Goal: Check status: Check status

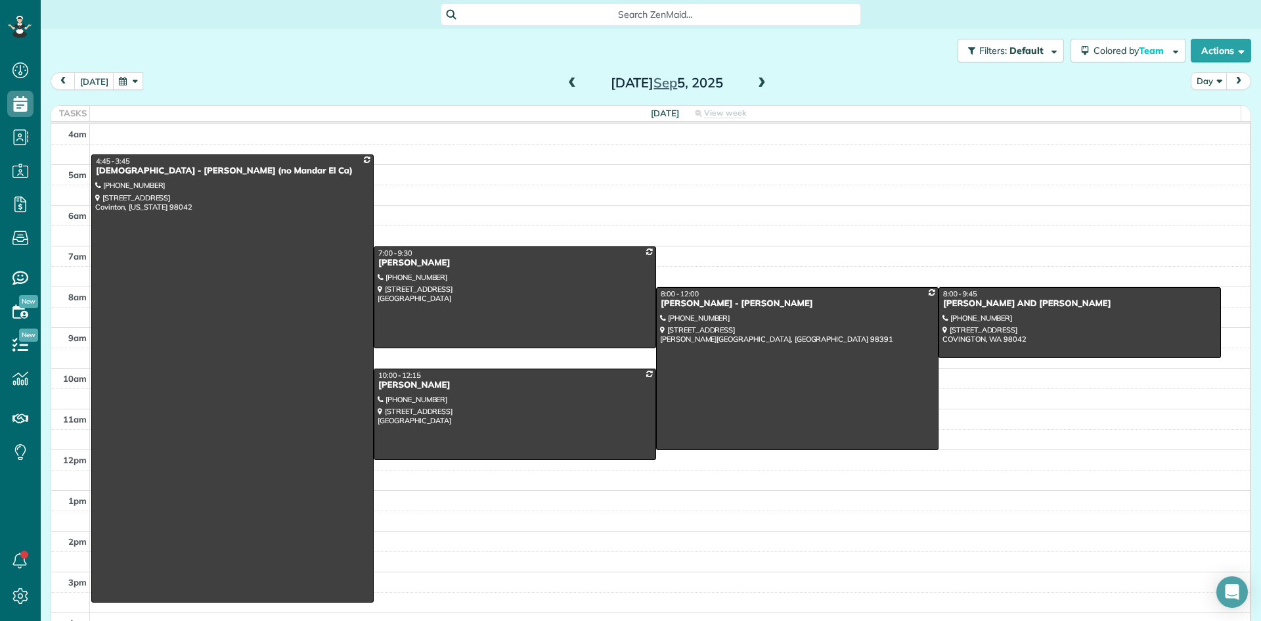
scroll to position [6, 6]
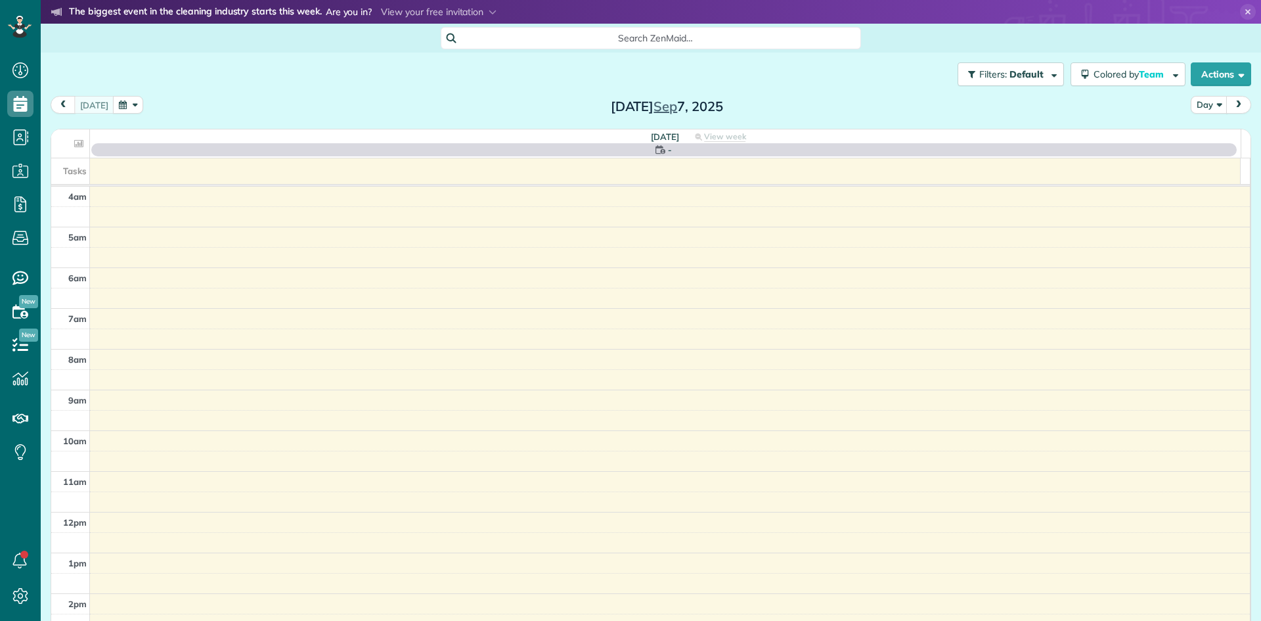
scroll to position [123, 0]
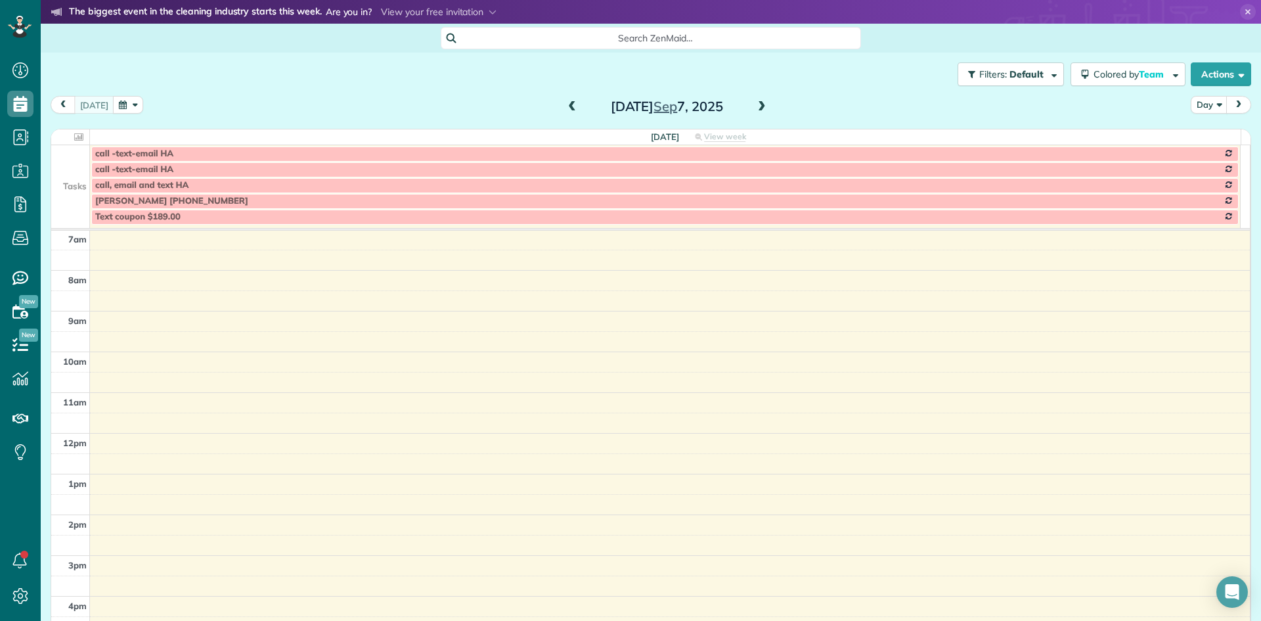
click at [756, 107] on span at bounding box center [762, 107] width 14 height 12
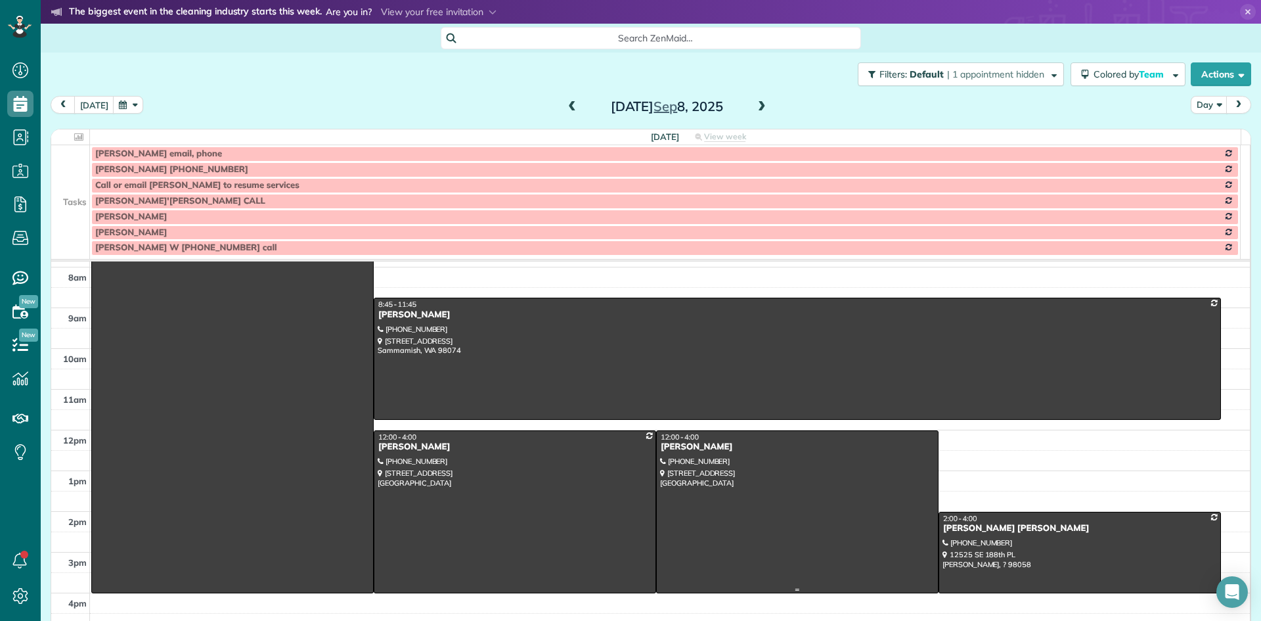
scroll to position [197, 0]
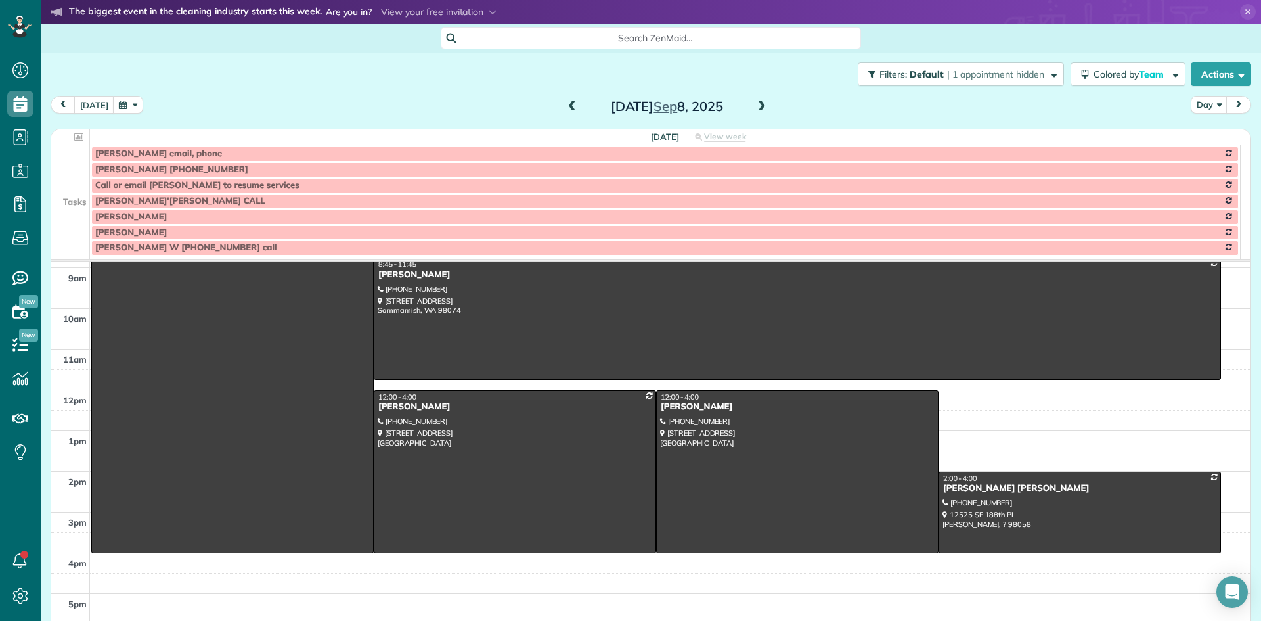
click at [565, 112] on span at bounding box center [572, 107] width 14 height 12
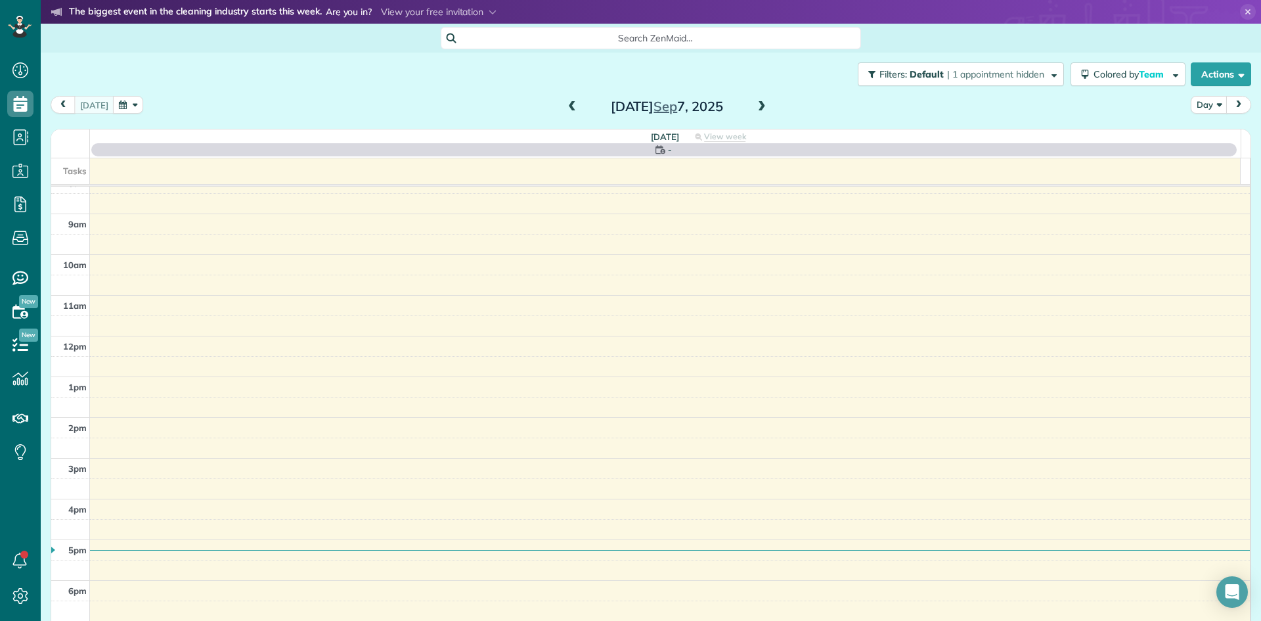
scroll to position [123, 0]
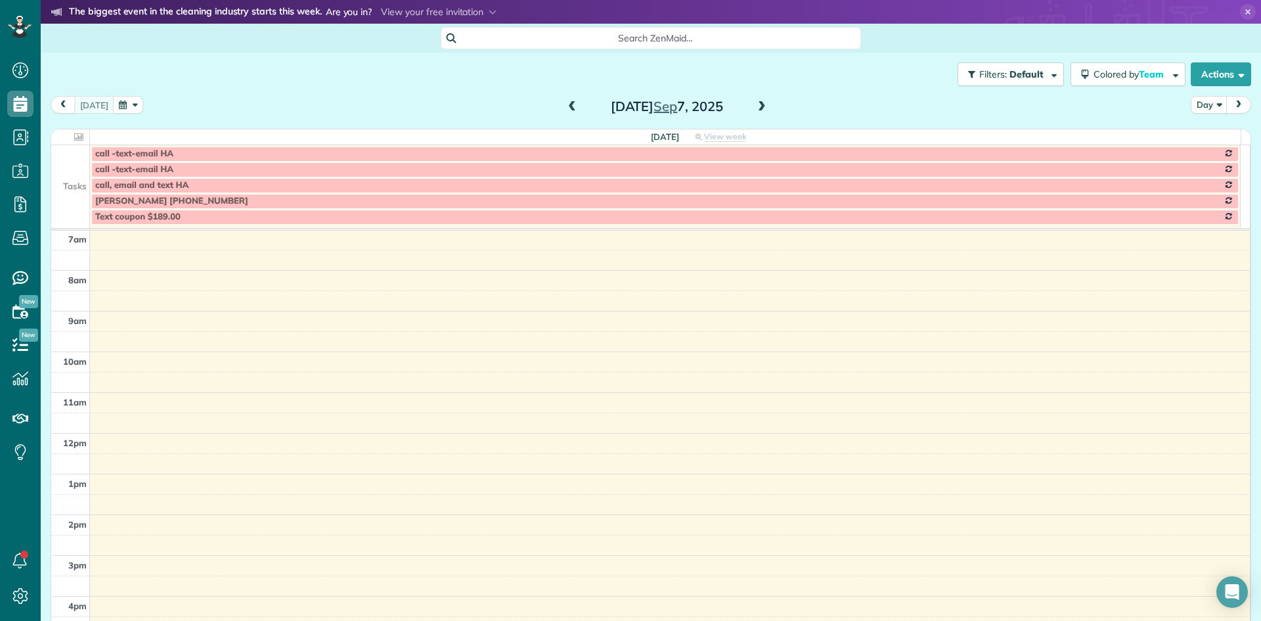
click at [565, 114] on span at bounding box center [572, 107] width 14 height 20
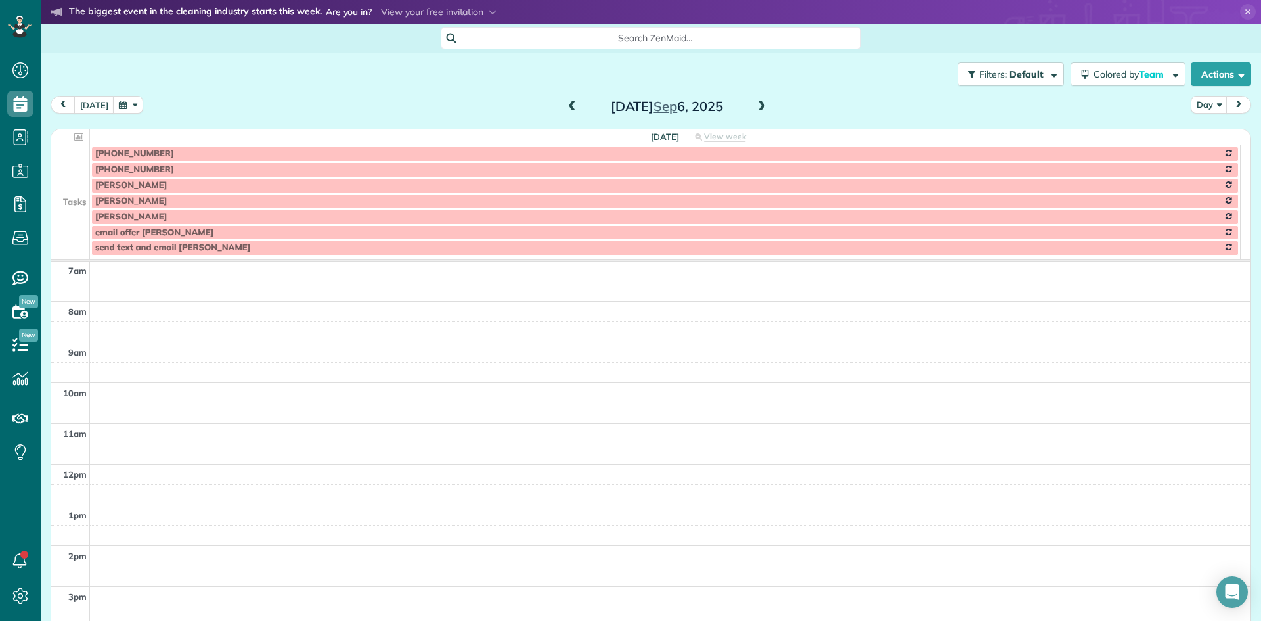
click at [566, 114] on span at bounding box center [572, 107] width 14 height 20
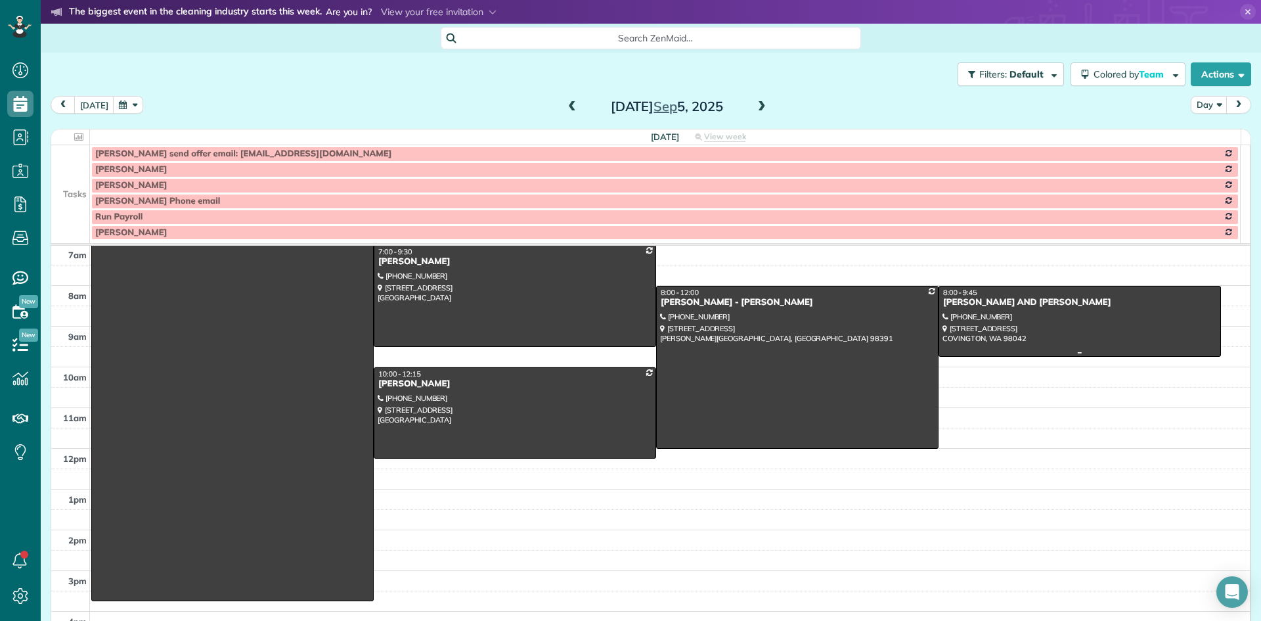
click at [958, 300] on div "[PERSON_NAME] AND [PERSON_NAME]" at bounding box center [1080, 302] width 275 height 11
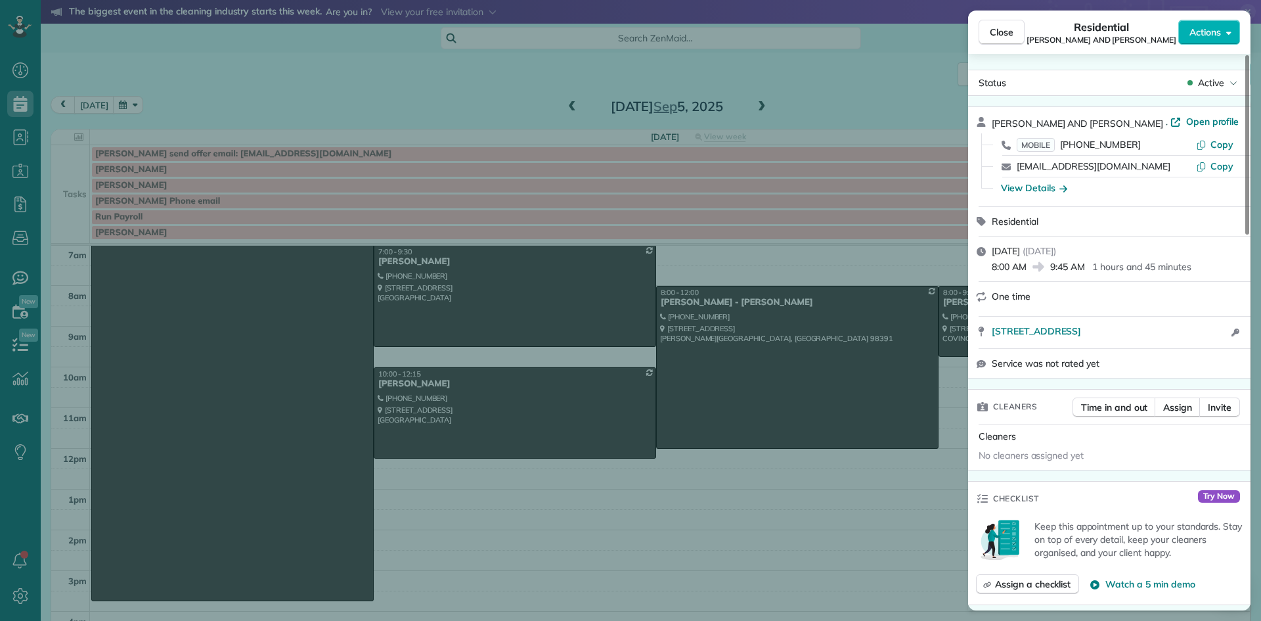
drag, startPoint x: 1117, startPoint y: 120, endPoint x: 1002, endPoint y: 125, distance: 115.7
click at [986, 121] on div "[PERSON_NAME] AND [PERSON_NAME] · Open profile MOBILE [PHONE_NUMBER] Copy [EMAI…" at bounding box center [1109, 156] width 282 height 99
click at [1000, 34] on span "Close" at bounding box center [1002, 32] width 24 height 13
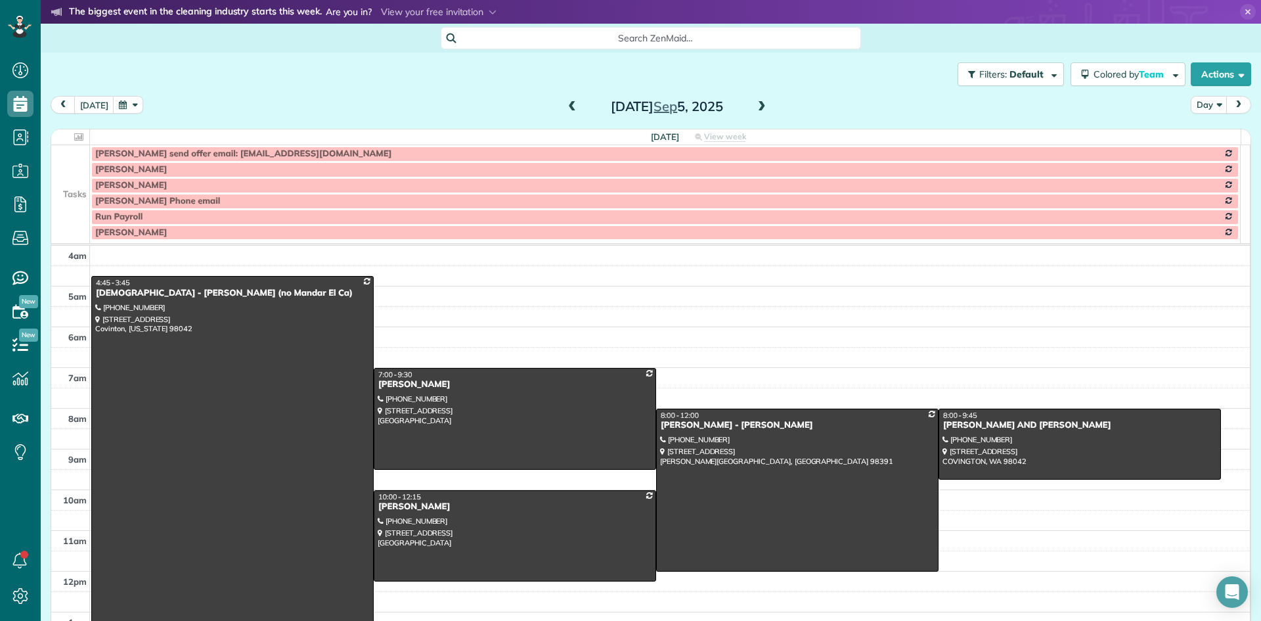
click at [761, 107] on span at bounding box center [762, 107] width 14 height 12
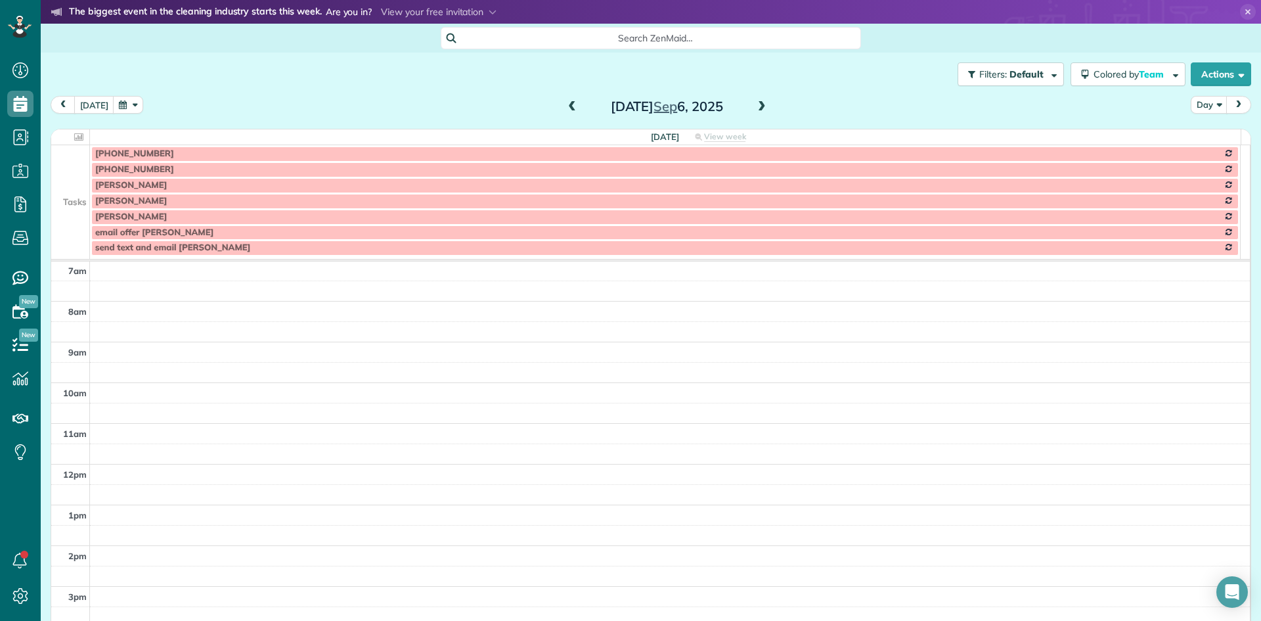
click at [759, 102] on span at bounding box center [762, 107] width 14 height 12
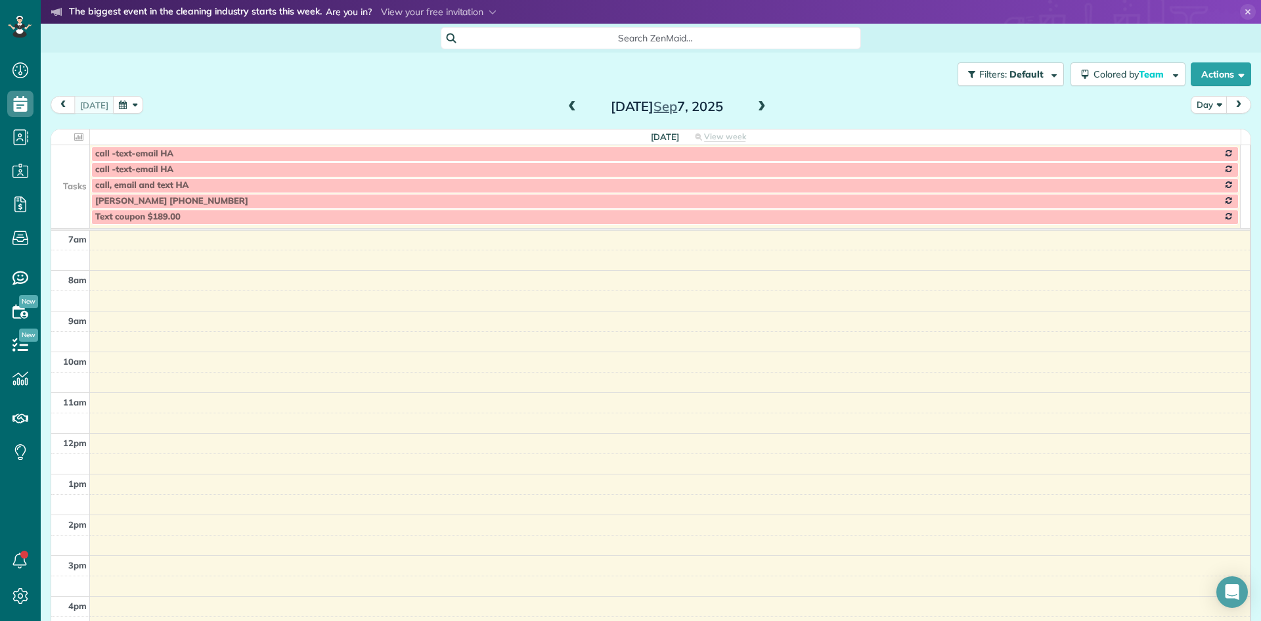
click at [755, 106] on span at bounding box center [762, 107] width 14 height 12
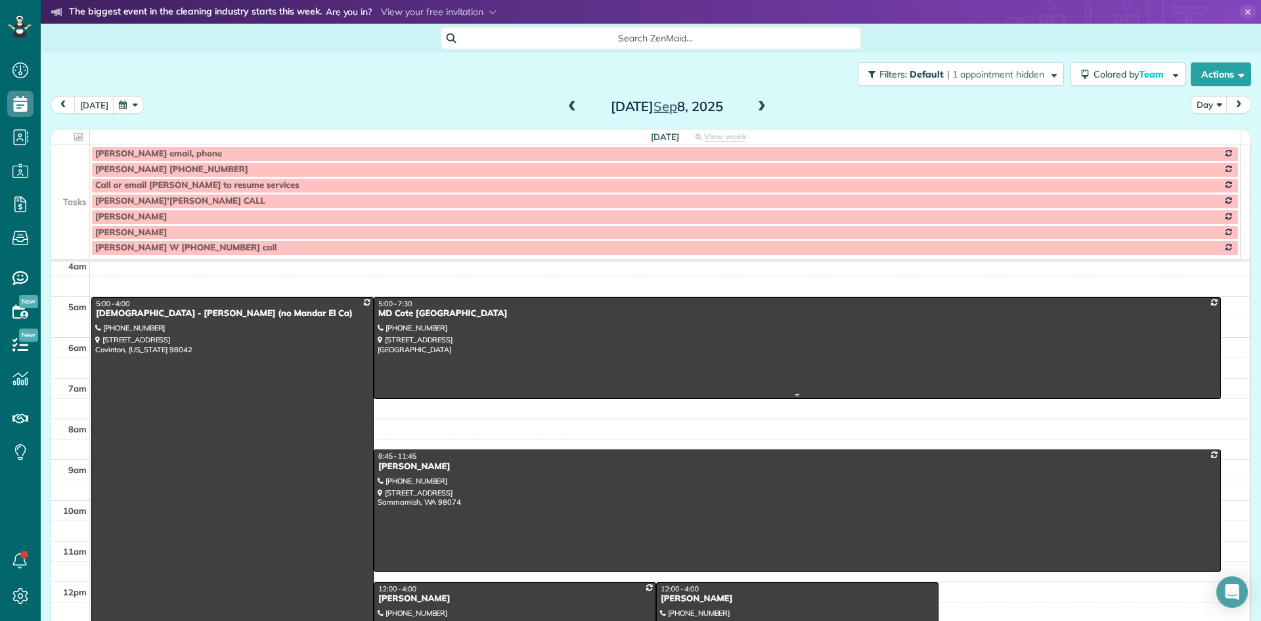
scroll to position [0, 0]
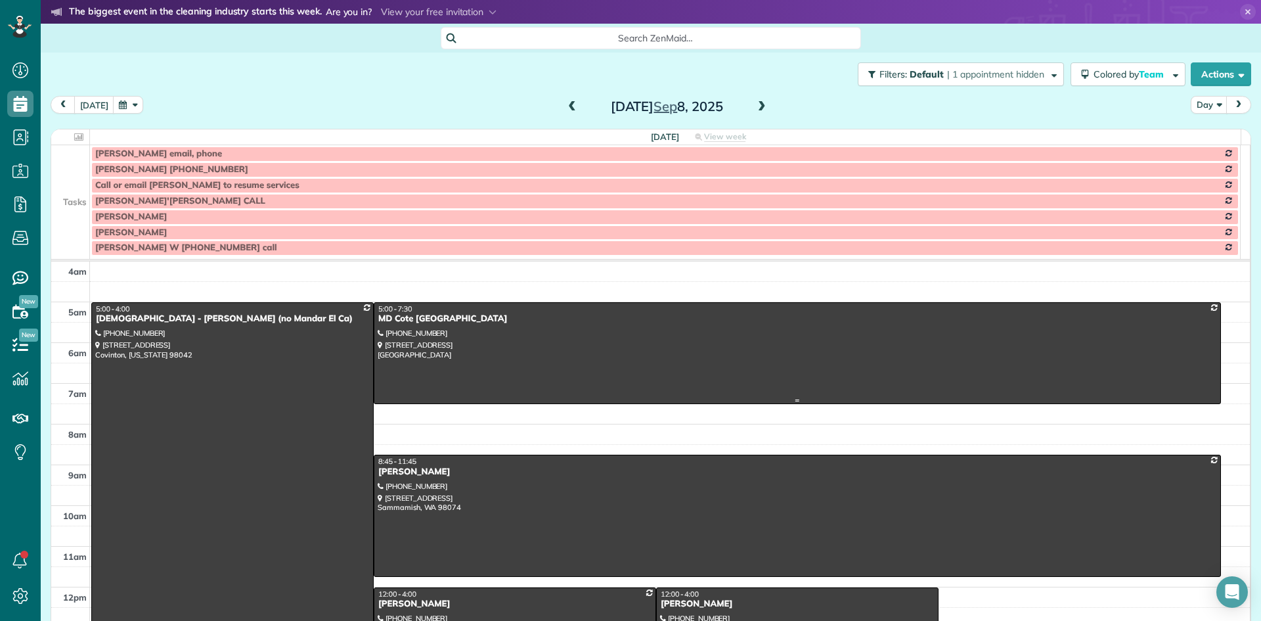
click at [388, 321] on div "MD Cote [GEOGRAPHIC_DATA]" at bounding box center [797, 318] width 839 height 11
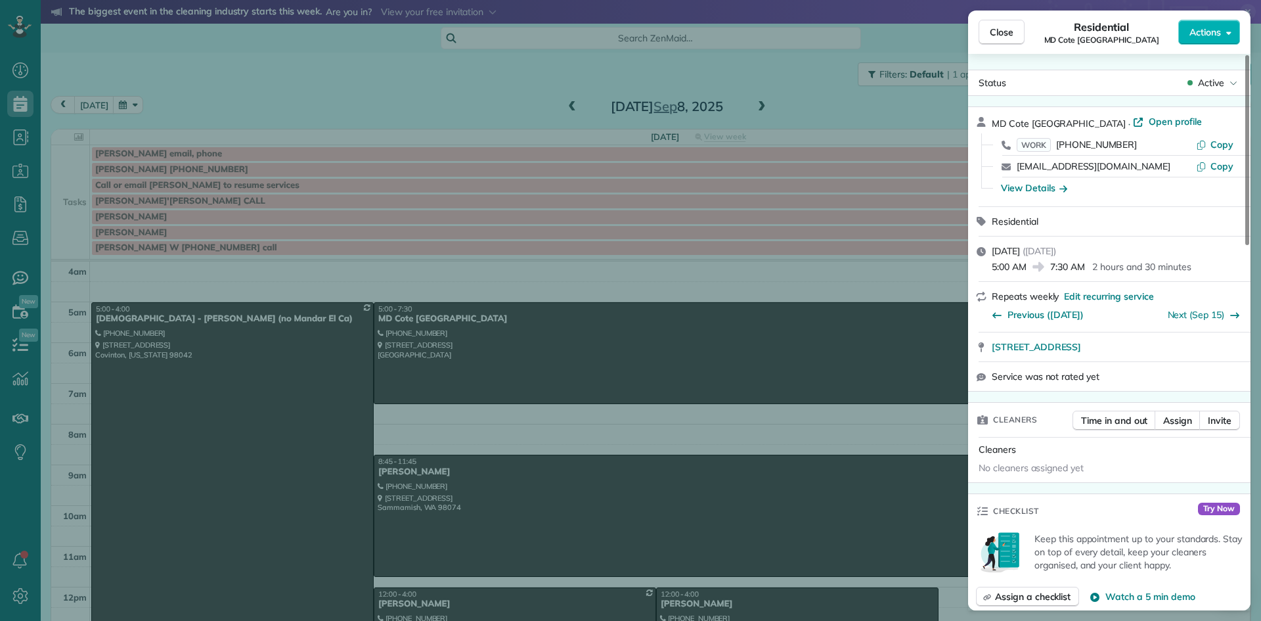
drag, startPoint x: 1079, startPoint y: 119, endPoint x: 988, endPoint y: 117, distance: 91.3
click at [988, 117] on div "MD Cote [GEOGRAPHIC_DATA] · Open profile WORK [PHONE_NUMBER] Copy [EMAIL_ADDRES…" at bounding box center [1109, 156] width 282 height 99
click at [1000, 34] on span "Close" at bounding box center [1002, 32] width 24 height 13
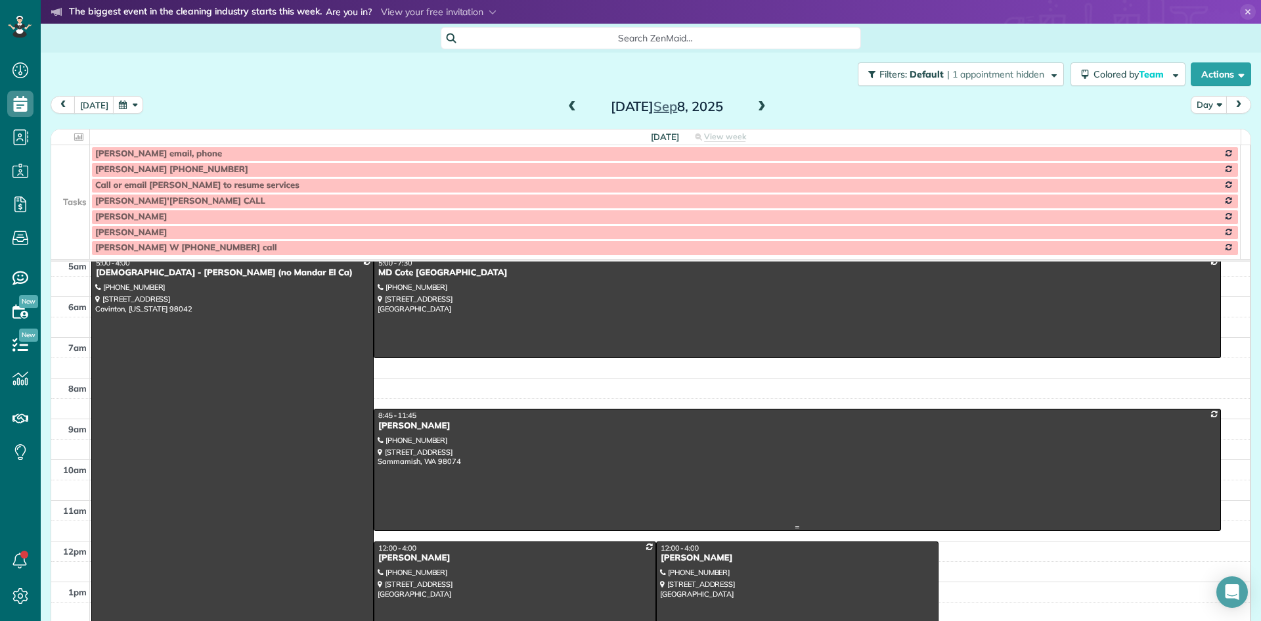
scroll to position [66, 0]
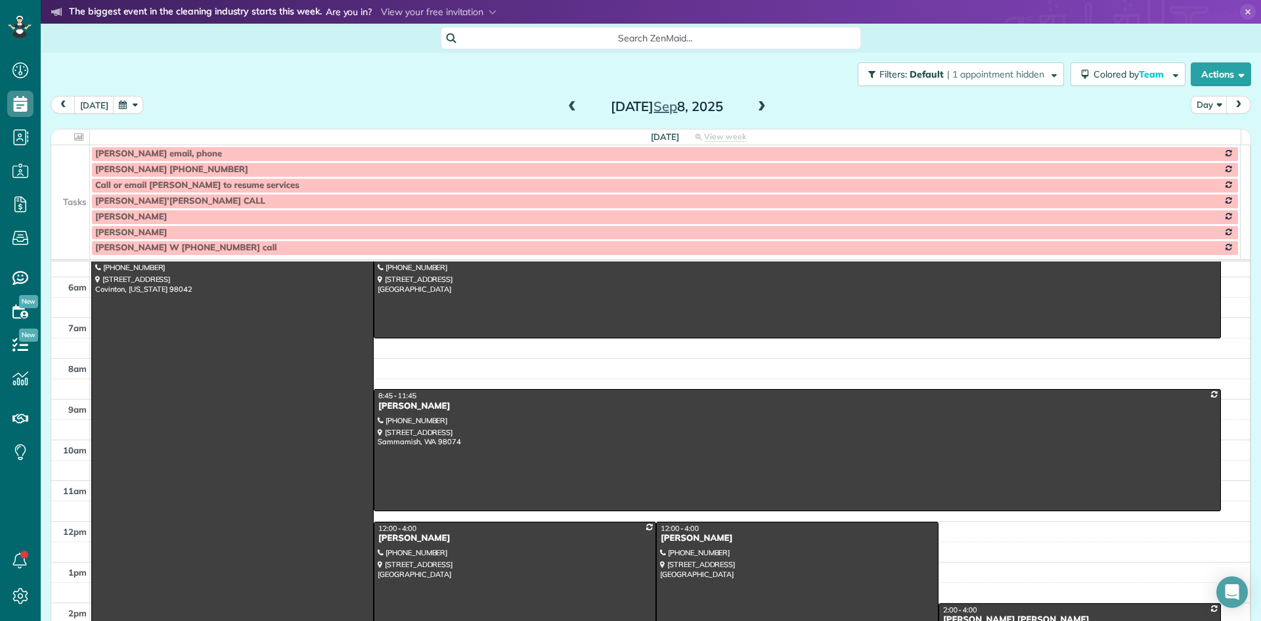
click at [661, 542] on div "[PERSON_NAME]" at bounding box center [797, 538] width 275 height 11
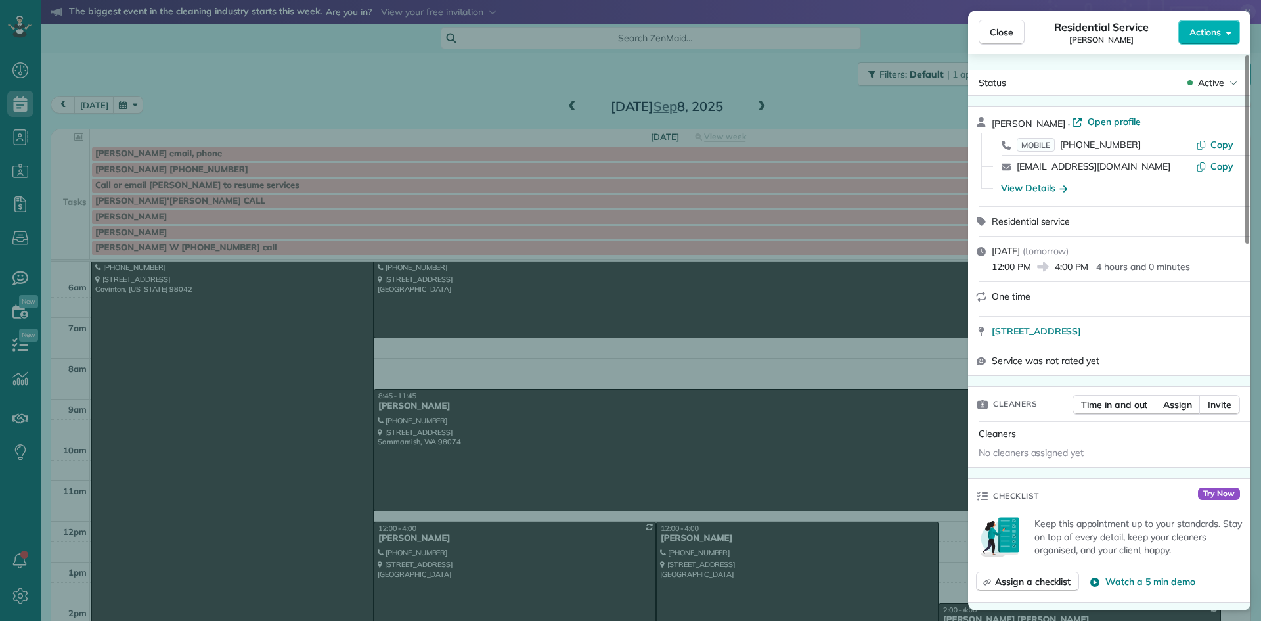
drag, startPoint x: 1023, startPoint y: 120, endPoint x: 990, endPoint y: 120, distance: 33.5
click at [990, 120] on div "[PERSON_NAME] · Open profile MOBILE [PHONE_NUMBER] Copy [EMAIL_ADDRESS][DOMAIN_…" at bounding box center [1109, 156] width 282 height 99
click at [1014, 188] on div "View Details" at bounding box center [1034, 187] width 66 height 13
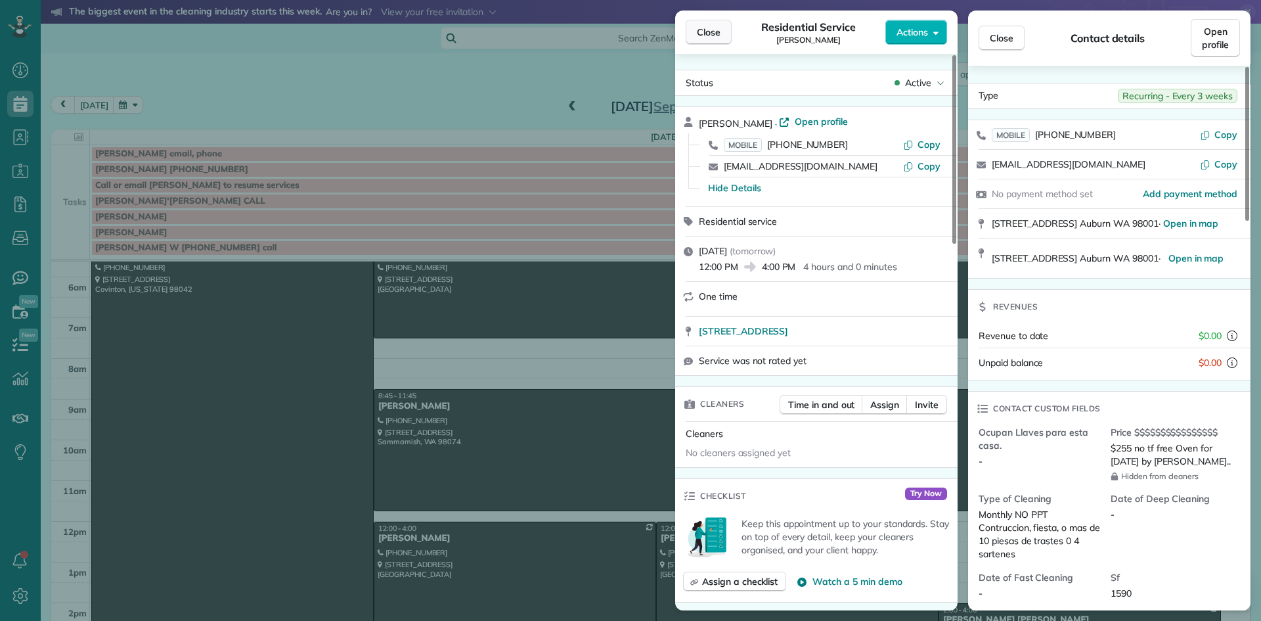
click at [721, 30] on button "Close" at bounding box center [709, 32] width 46 height 25
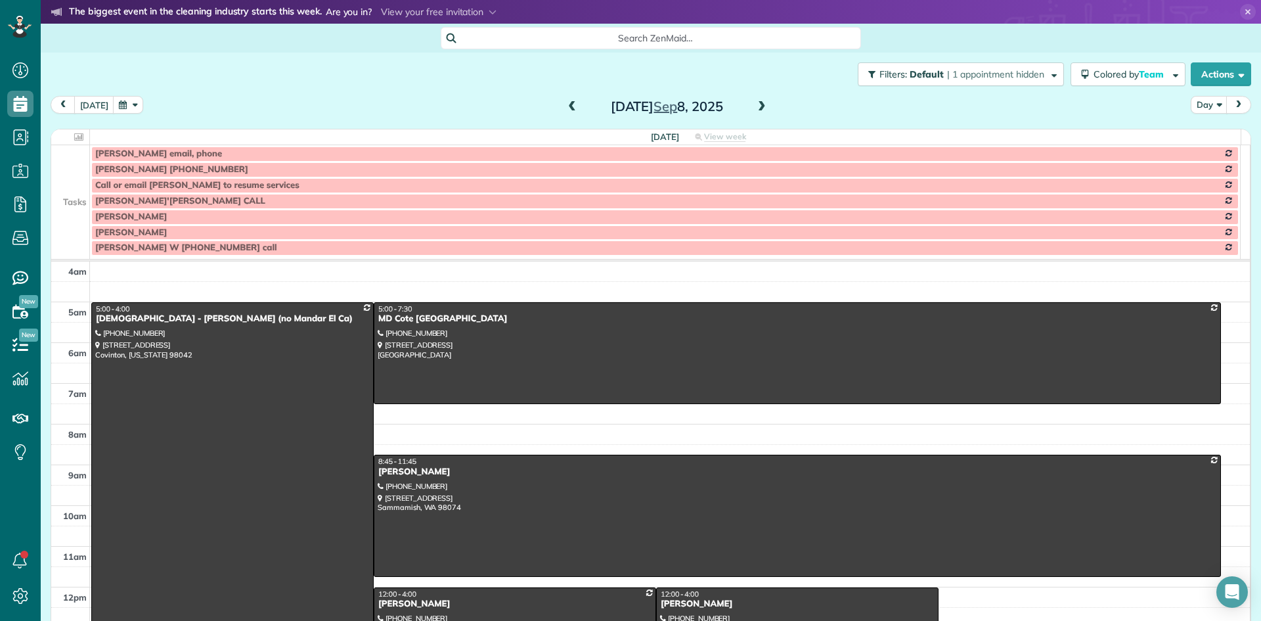
click at [757, 106] on span at bounding box center [762, 107] width 14 height 12
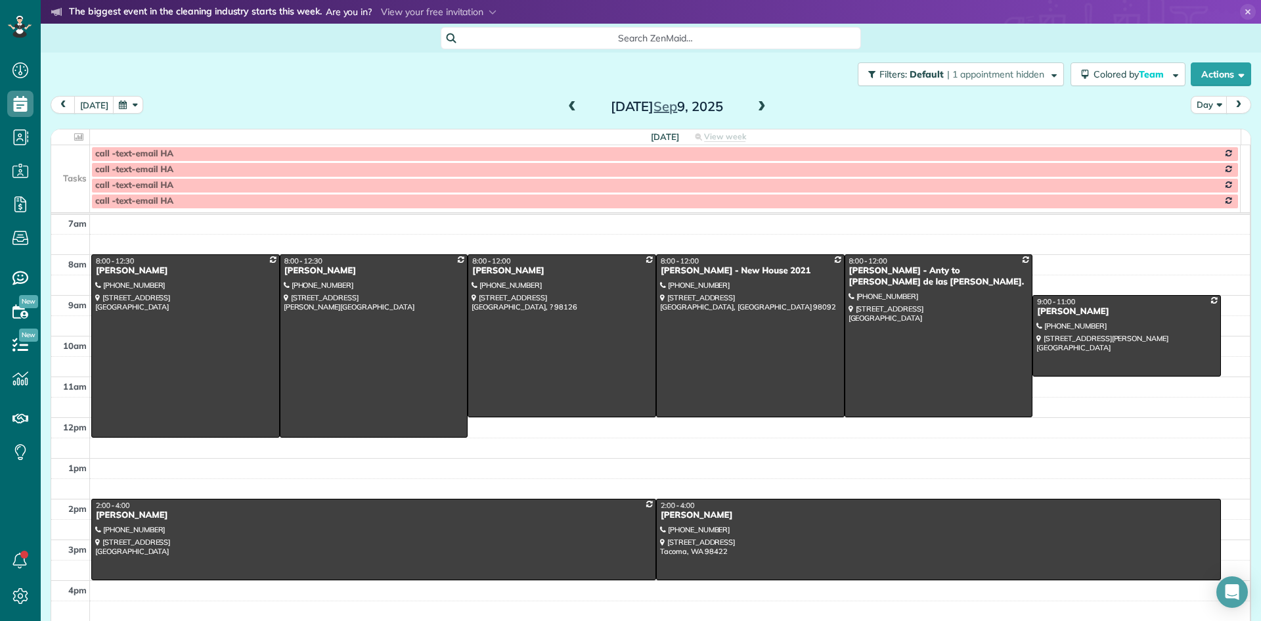
click at [565, 107] on span at bounding box center [572, 107] width 14 height 12
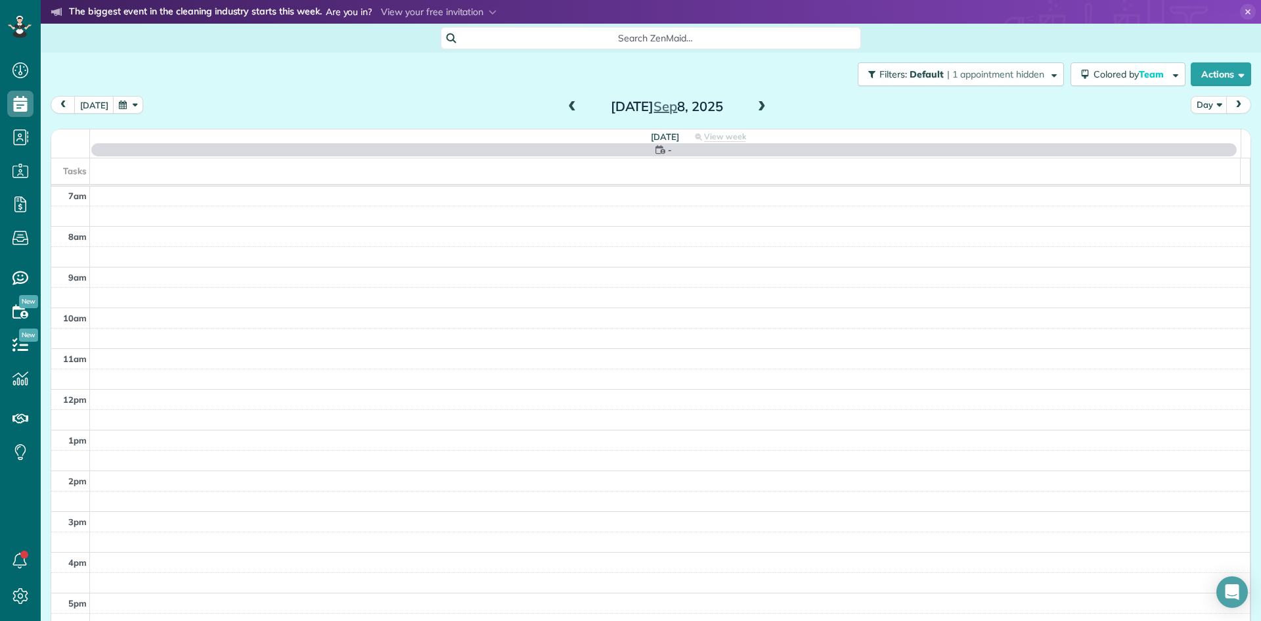
click at [565, 104] on span at bounding box center [572, 107] width 14 height 12
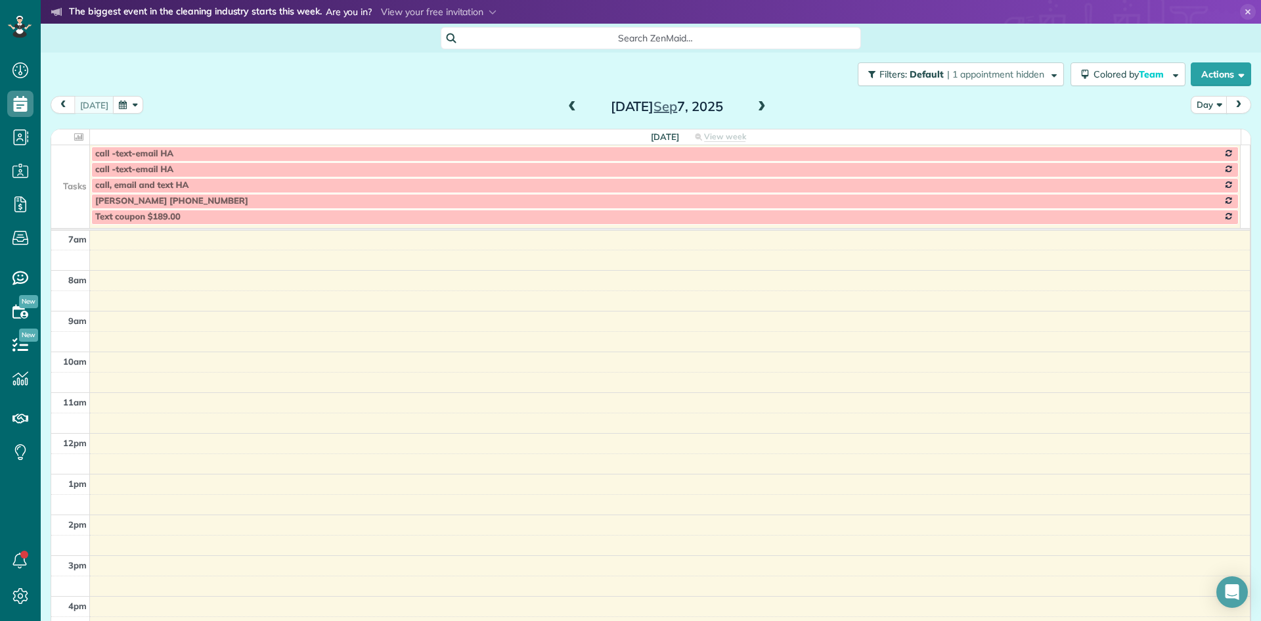
click at [566, 101] on span at bounding box center [572, 107] width 14 height 12
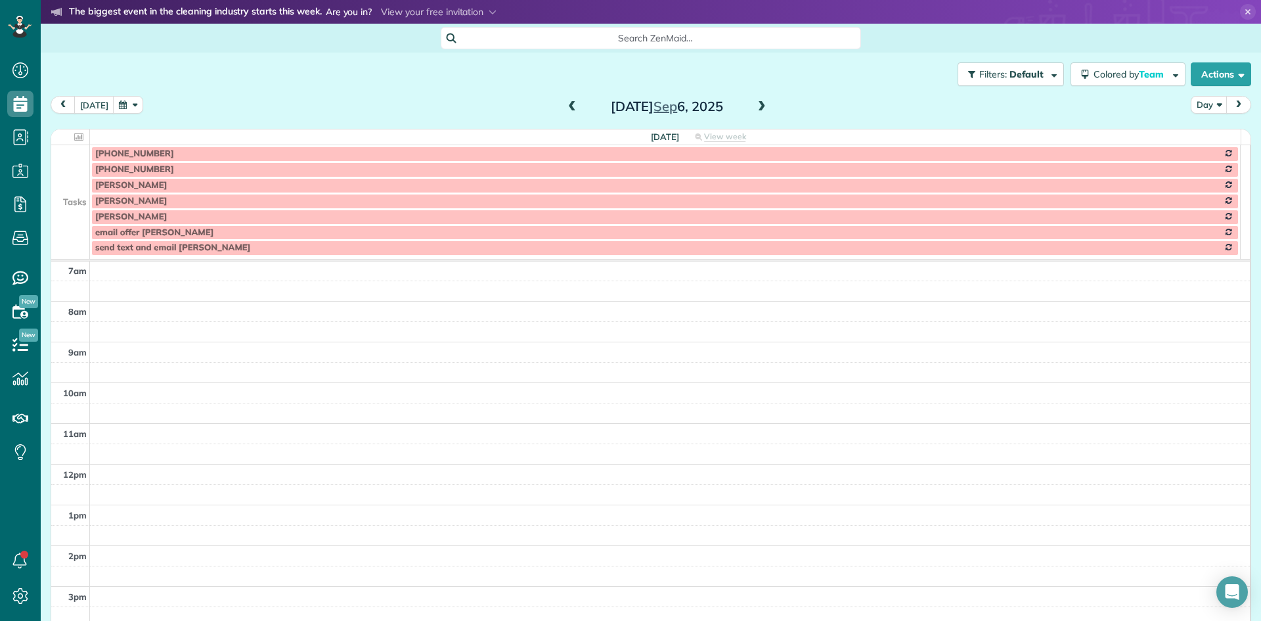
click at [565, 109] on span at bounding box center [572, 107] width 14 height 12
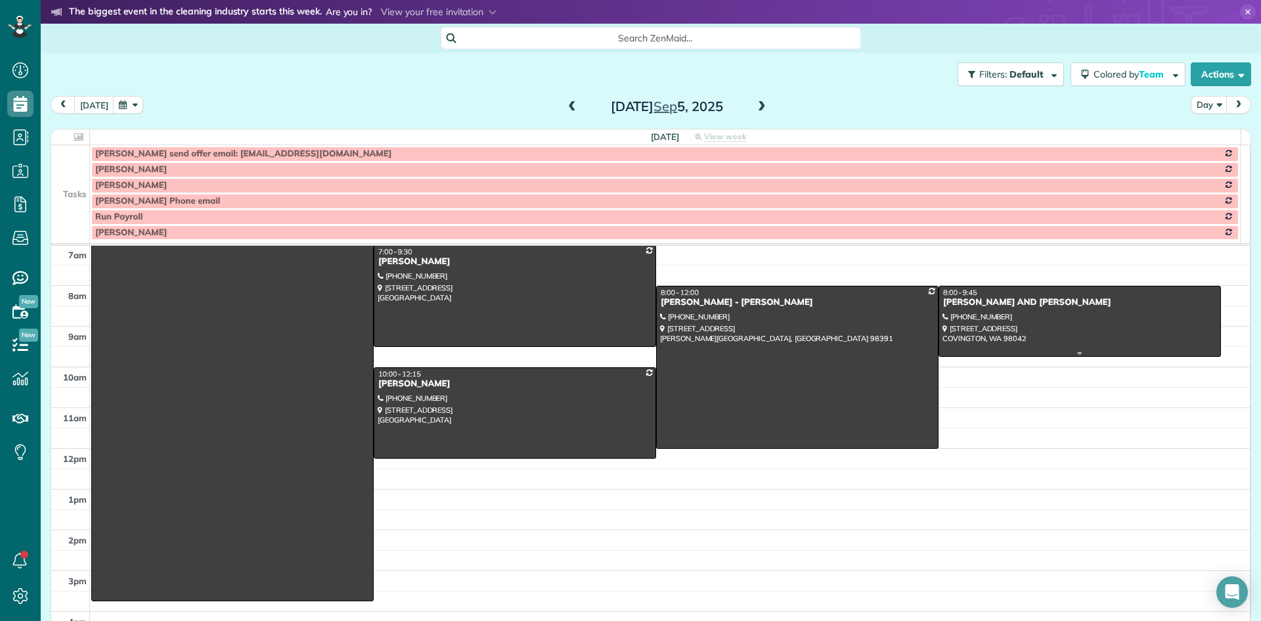
click at [952, 295] on span "8:00 - 9:45" at bounding box center [960, 292] width 34 height 9
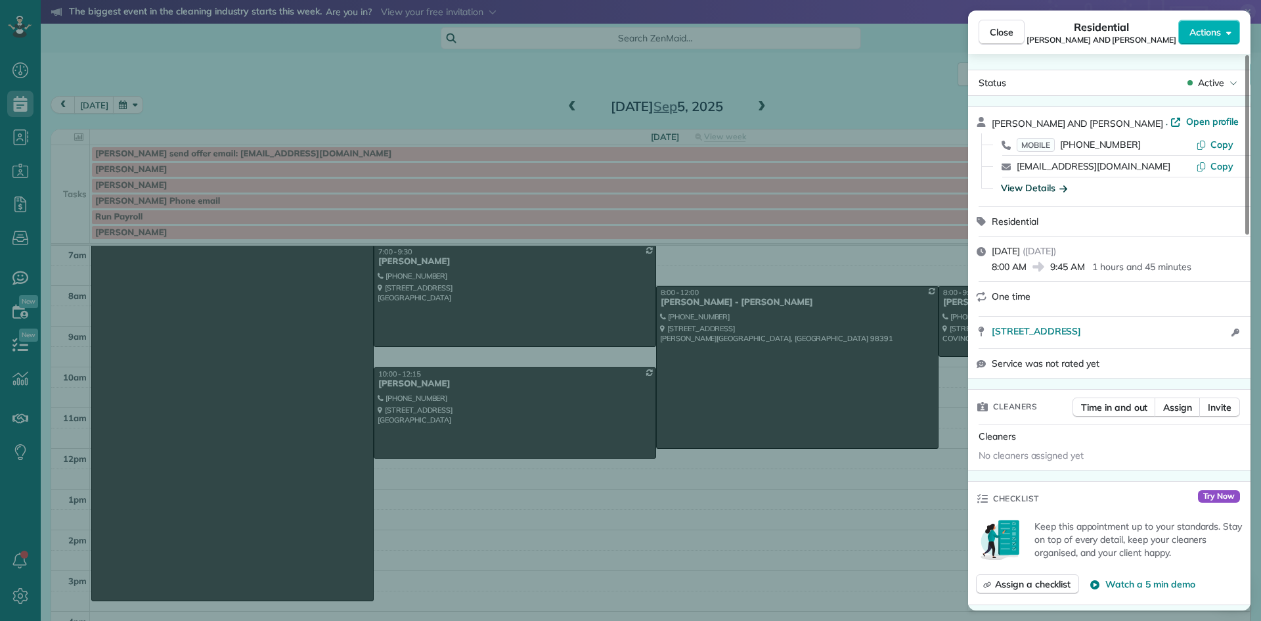
click at [1016, 187] on div "View Details" at bounding box center [1034, 187] width 66 height 13
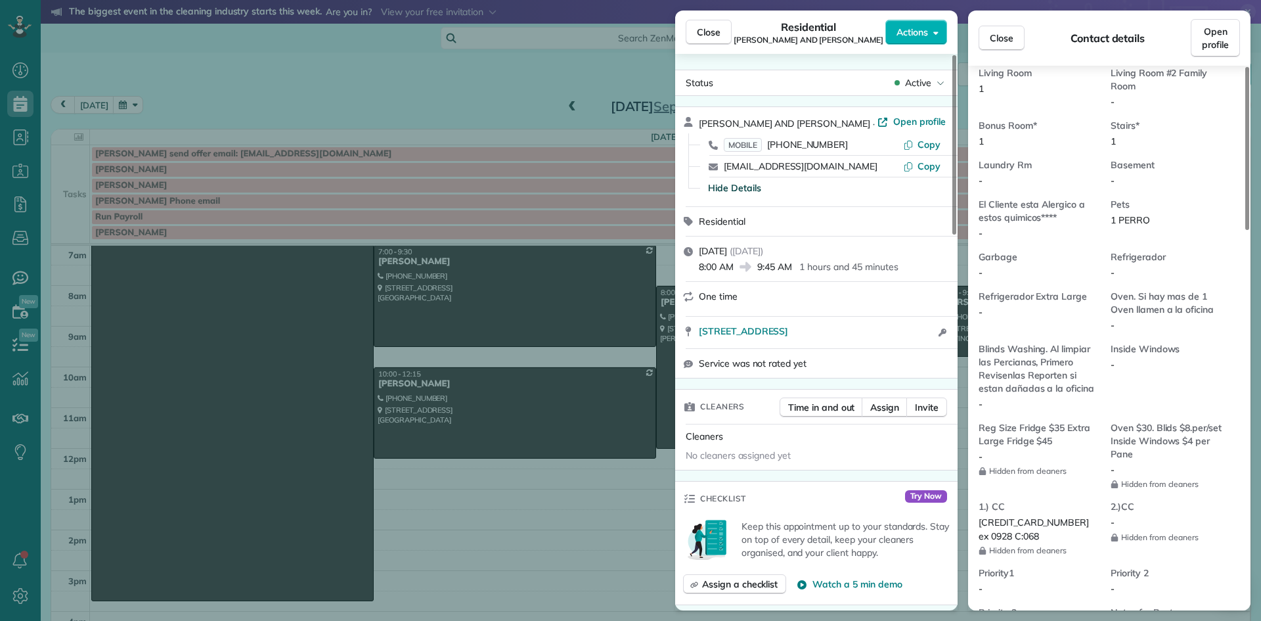
scroll to position [726, 0]
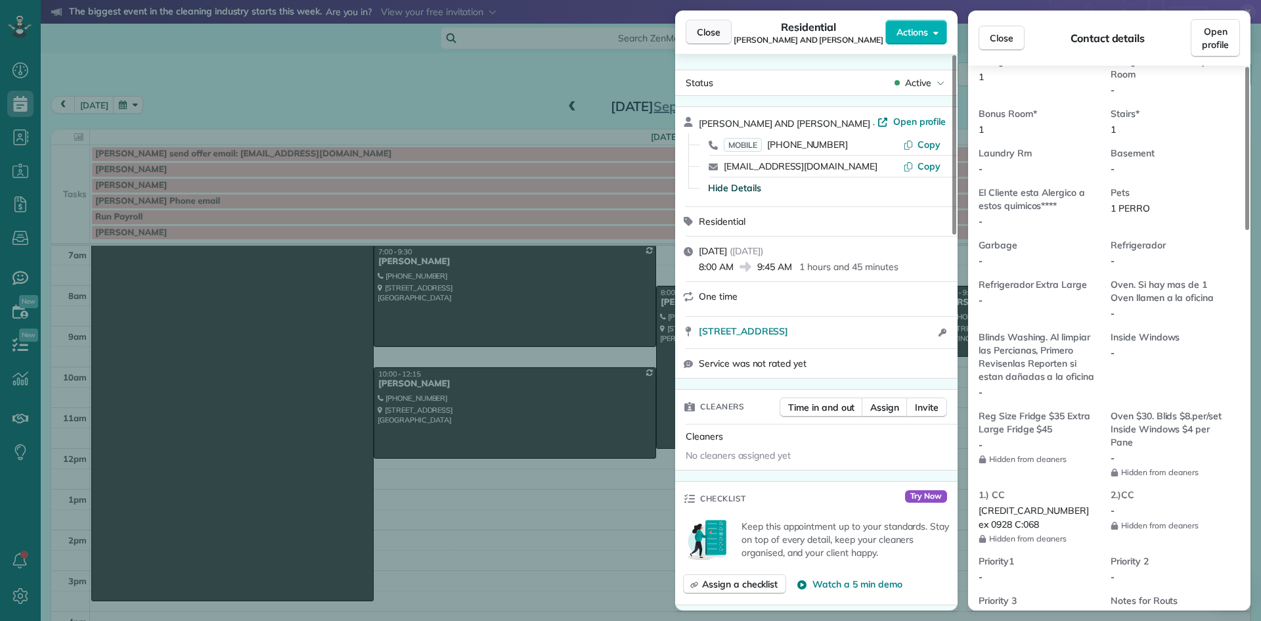
click at [707, 32] on span "Close" at bounding box center [709, 32] width 24 height 13
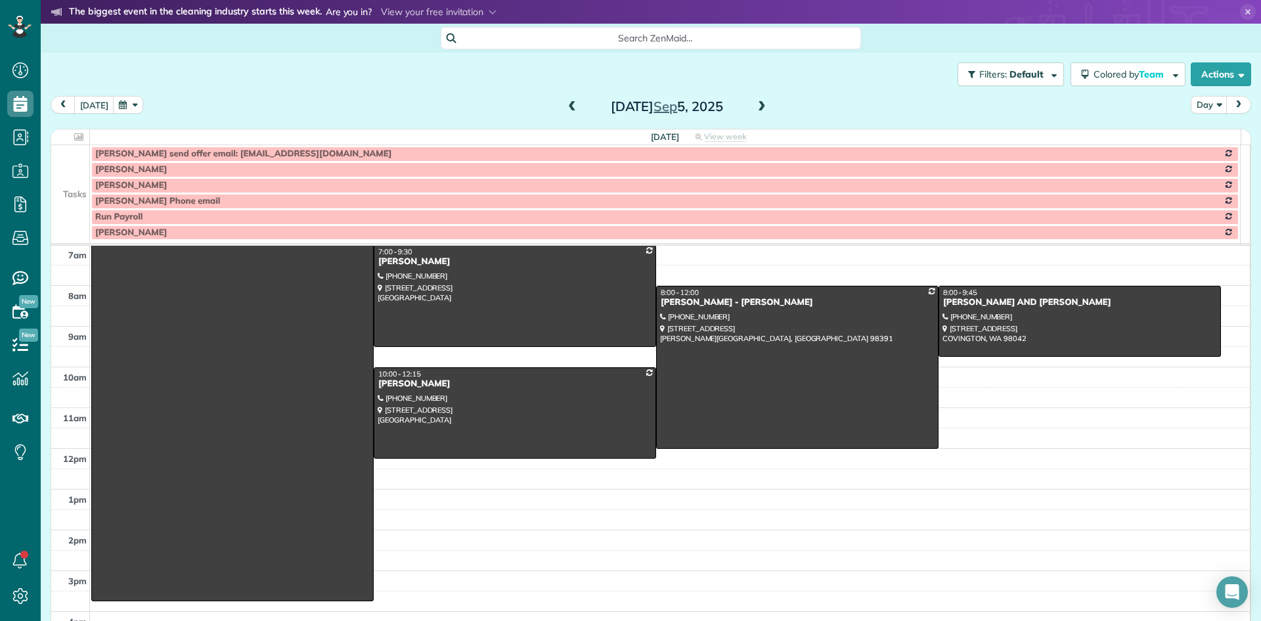
click at [755, 102] on span at bounding box center [762, 107] width 14 height 12
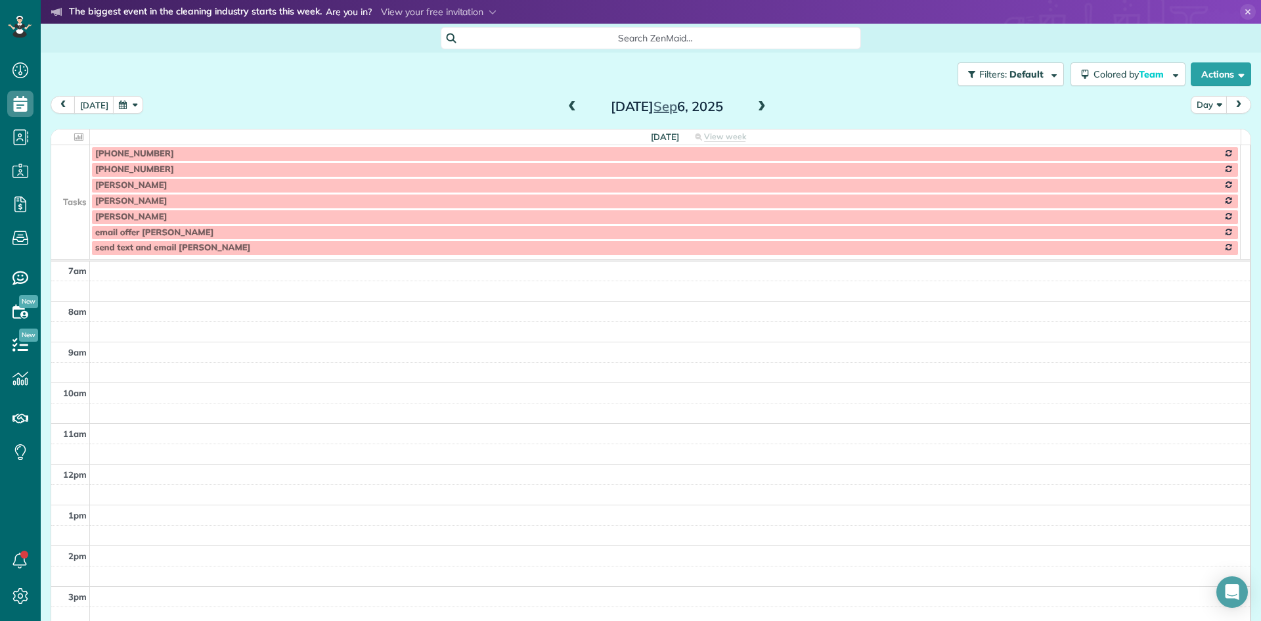
click at [755, 102] on span at bounding box center [762, 107] width 14 height 12
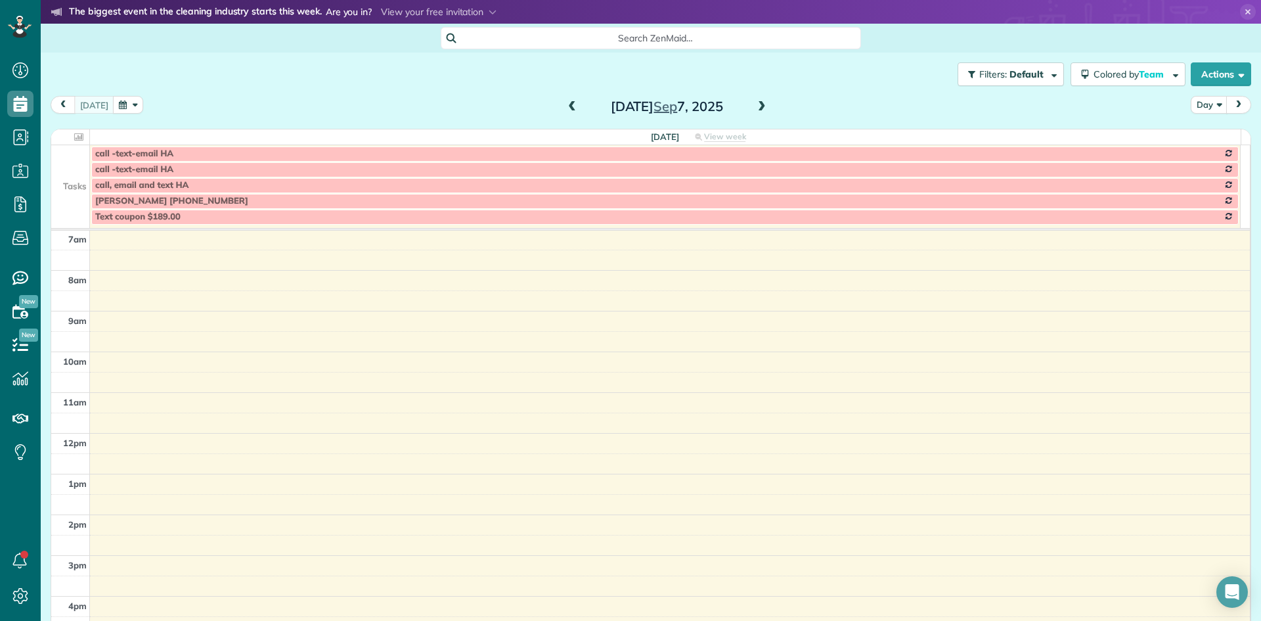
click at [755, 102] on span at bounding box center [762, 107] width 14 height 12
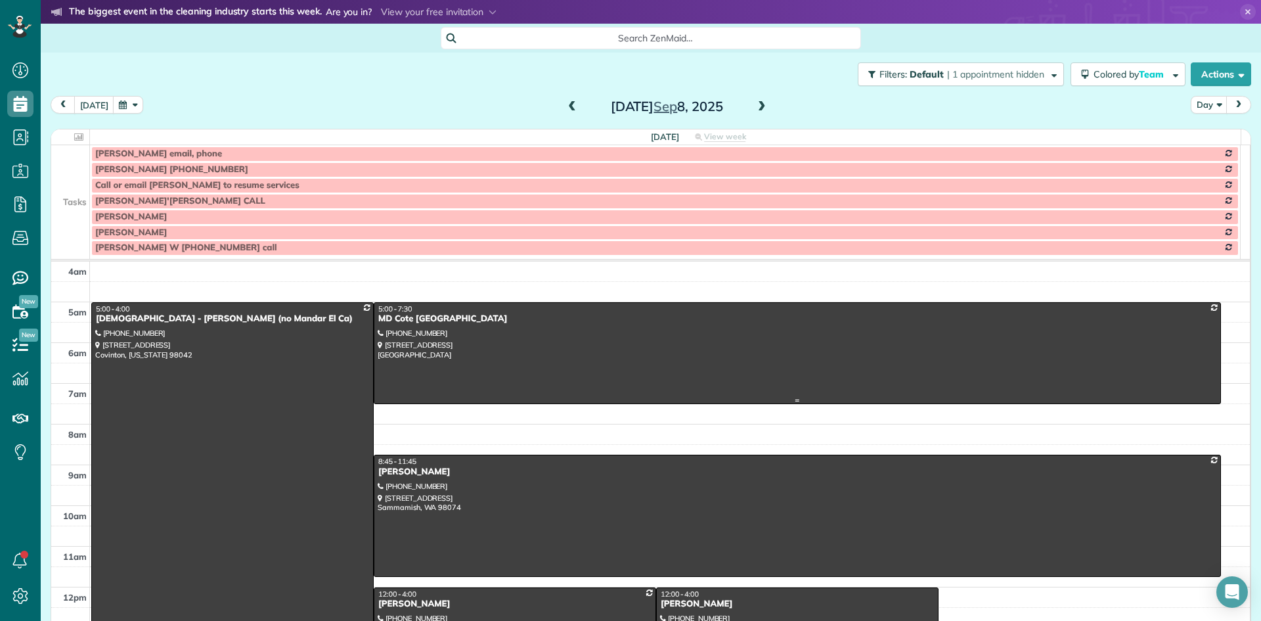
click at [413, 326] on div at bounding box center [797, 353] width 846 height 100
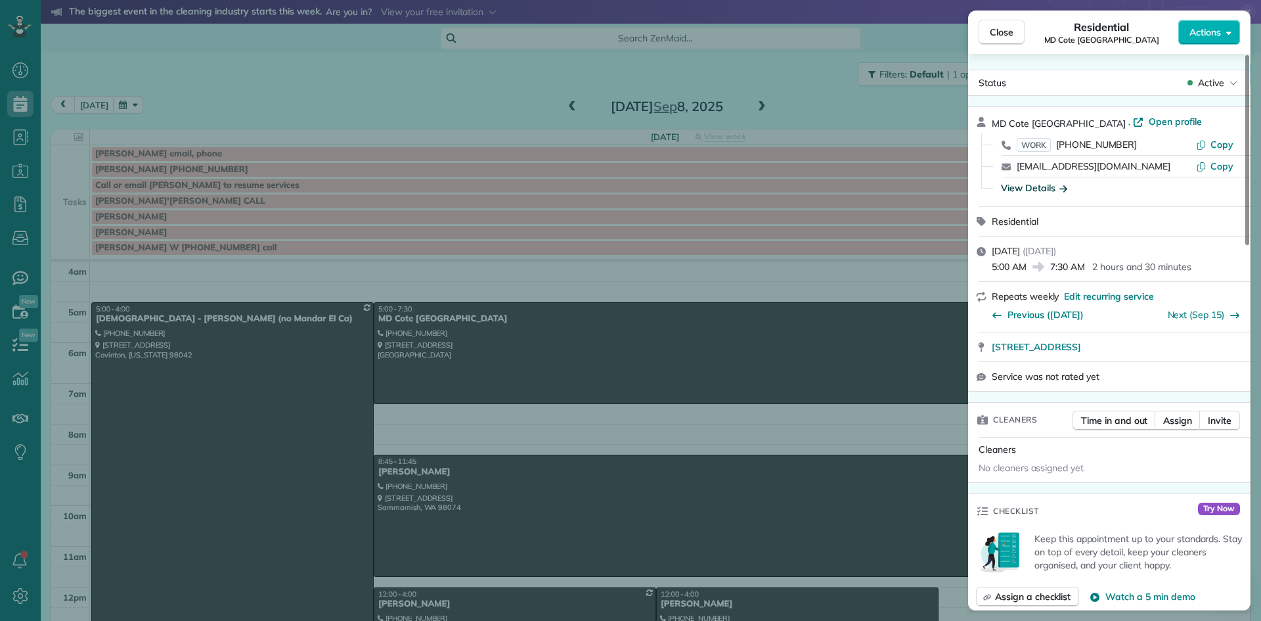
click at [1027, 191] on div "View Details" at bounding box center [1034, 187] width 66 height 13
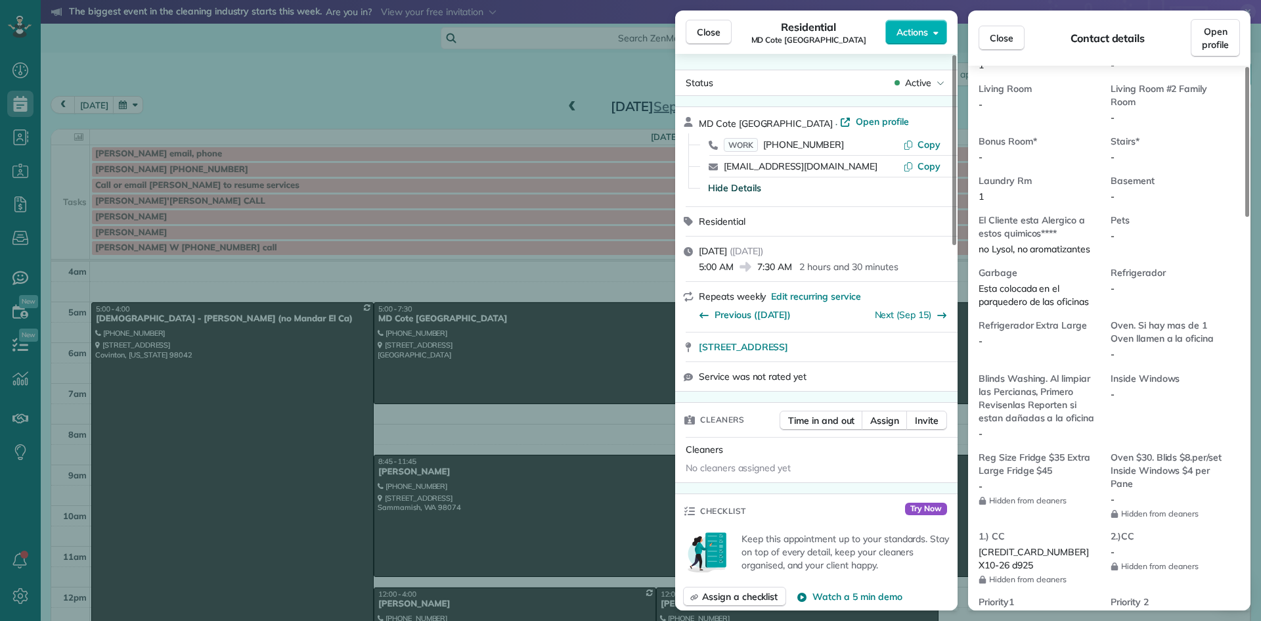
scroll to position [791, 0]
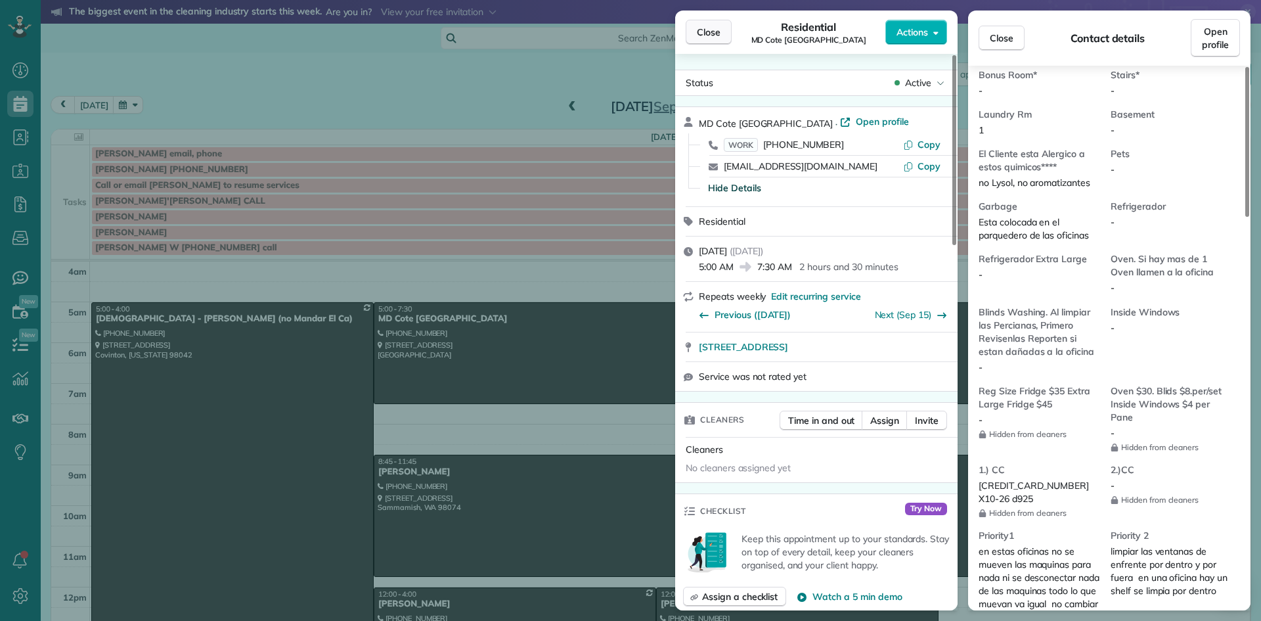
click at [710, 31] on span "Close" at bounding box center [709, 32] width 24 height 13
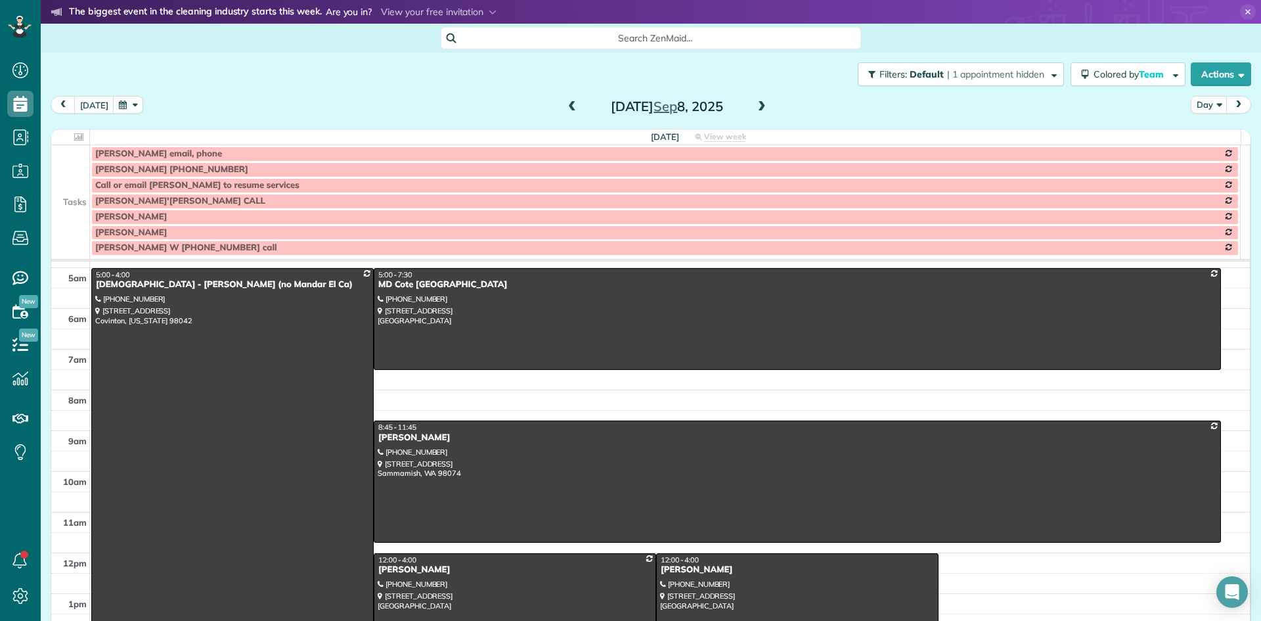
scroll to position [131, 0]
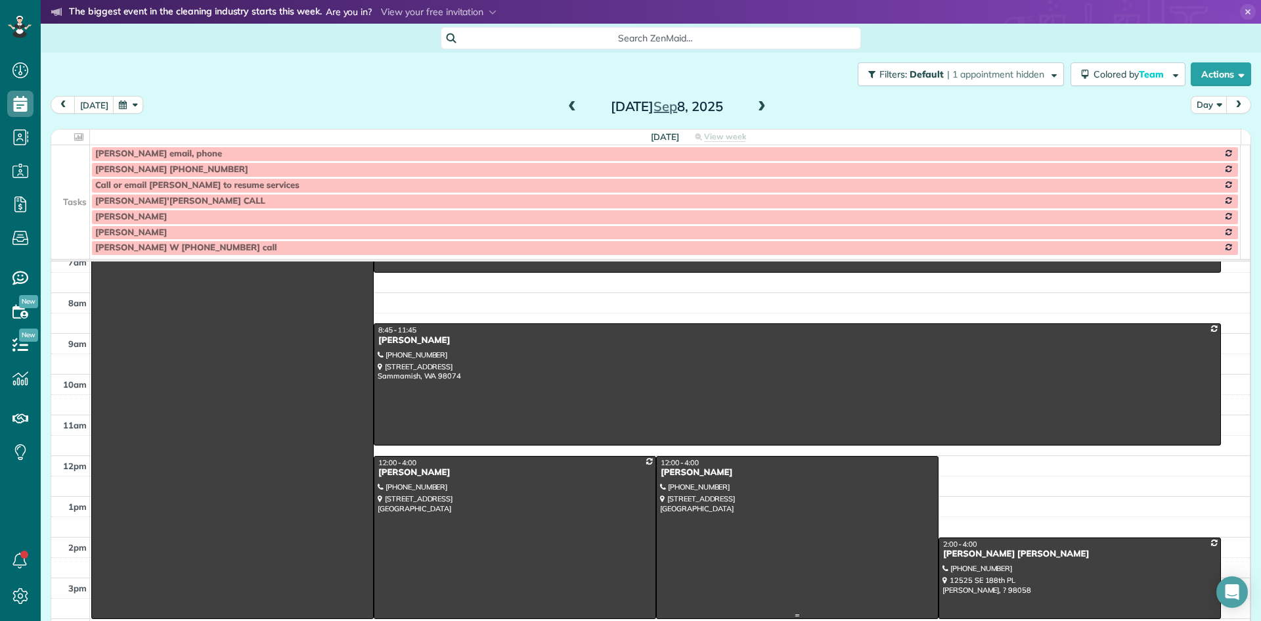
click at [681, 476] on div "[PERSON_NAME]" at bounding box center [797, 472] width 275 height 11
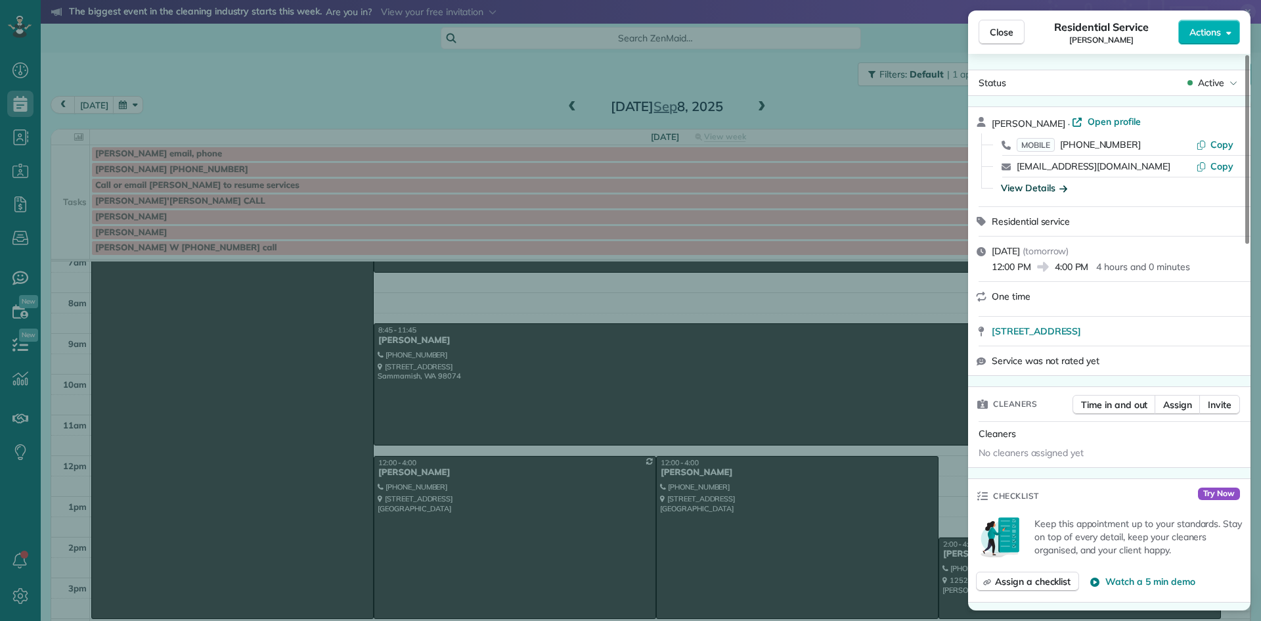
click at [1030, 189] on div "View Details" at bounding box center [1034, 187] width 66 height 13
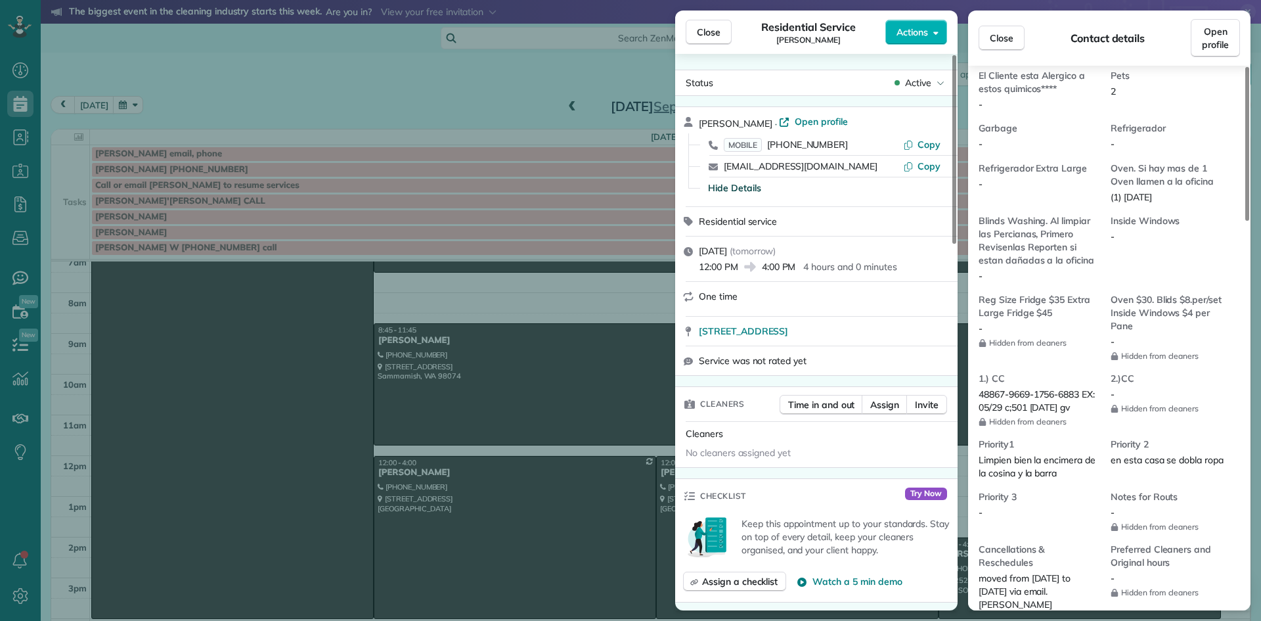
scroll to position [989, 0]
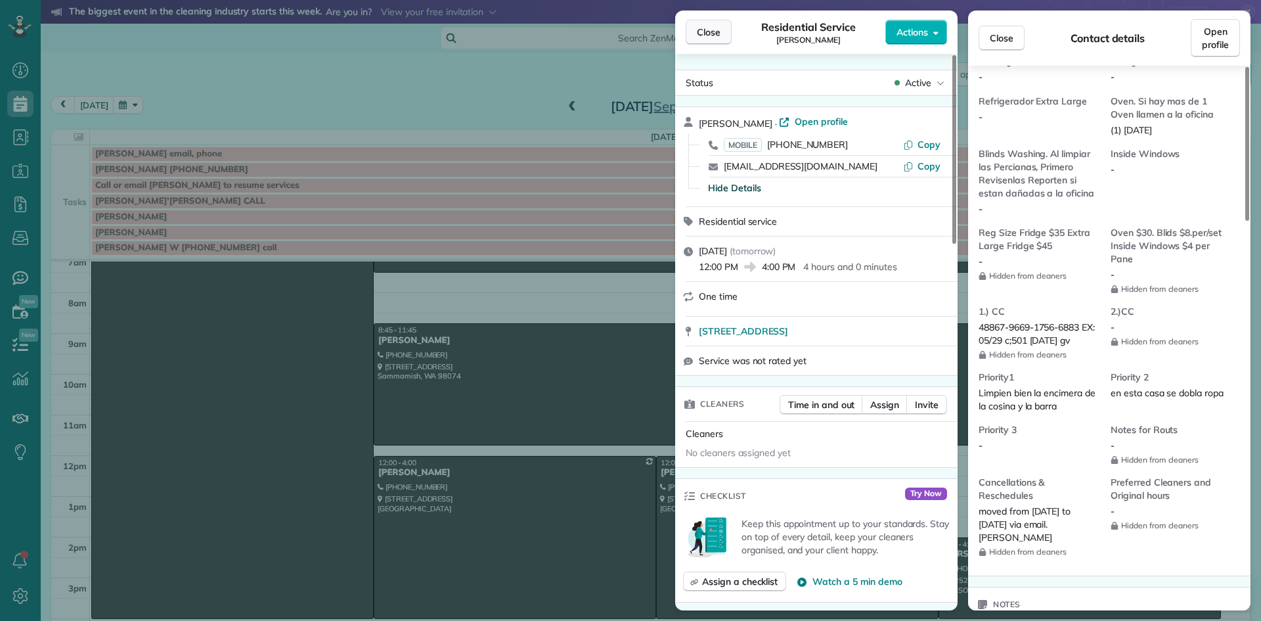
click at [709, 31] on span "Close" at bounding box center [709, 32] width 24 height 13
